Goal: Information Seeking & Learning: Learn about a topic

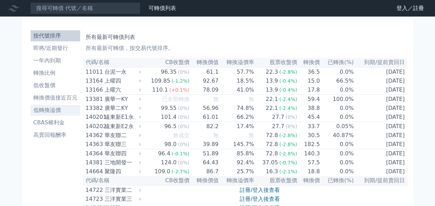
click at [52, 111] on li "低轉換溢價" at bounding box center [55, 110] width 49 height 8
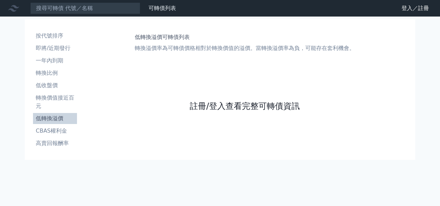
click at [236, 108] on link "註冊/登入查看完整可轉債資訊" at bounding box center [245, 105] width 110 height 11
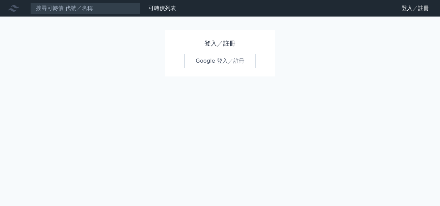
click at [219, 63] on link "Google 登入／註冊" at bounding box center [219, 61] width 71 height 14
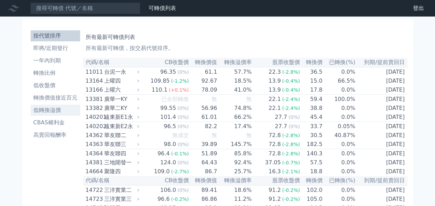
click at [40, 108] on li "低轉換溢價" at bounding box center [55, 110] width 49 height 8
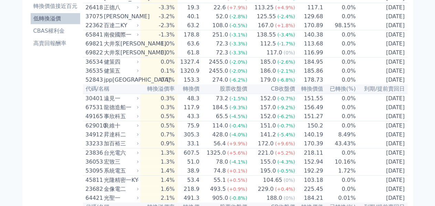
scroll to position [137, 0]
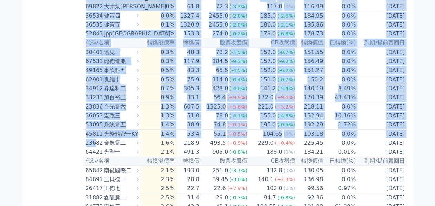
drag, startPoint x: 82, startPoint y: 148, endPoint x: 96, endPoint y: 159, distance: 17.4
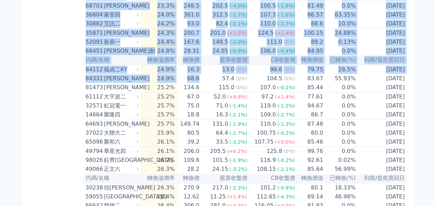
scroll to position [1681, 0]
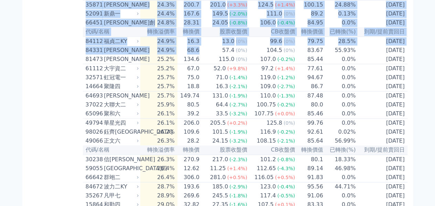
drag, startPoint x: 84, startPoint y: 151, endPoint x: 406, endPoint y: 146, distance: 321.7
copy table "45811 光隆精密一KY 1.4% 53.4 55.1 (+0.5%) 104.65 (0%) 103.18 0.0% 2027-08-15 可轉債名稱 光…"
